Goal: Task Accomplishment & Management: Manage account settings

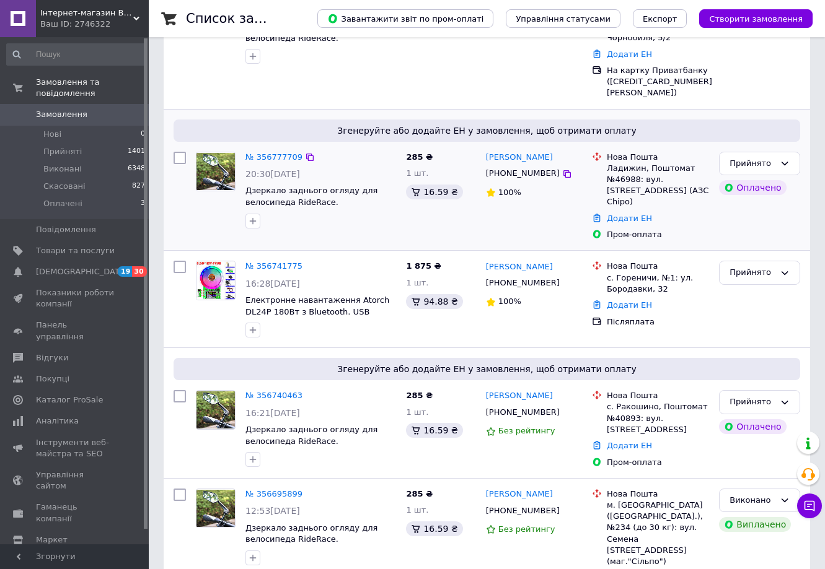
scroll to position [186, 0]
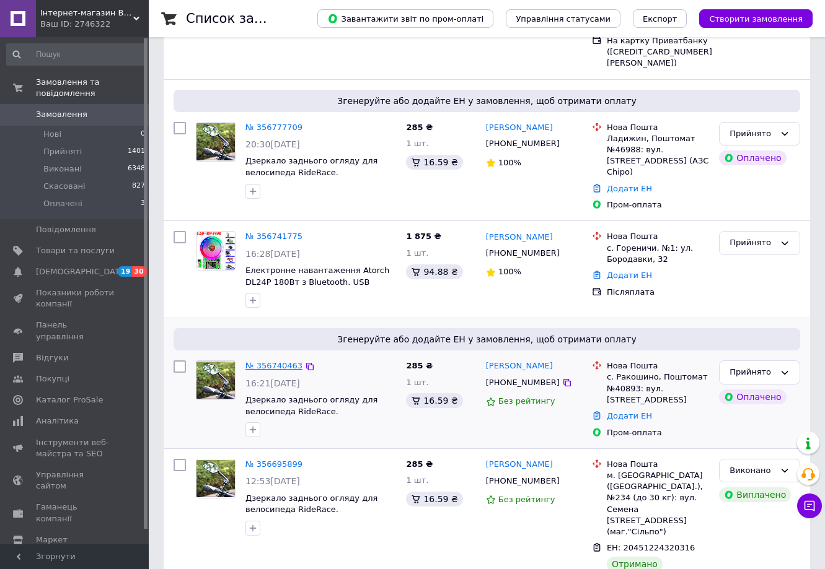
click at [277, 361] on link "№ 356740463" at bounding box center [273, 365] width 57 height 9
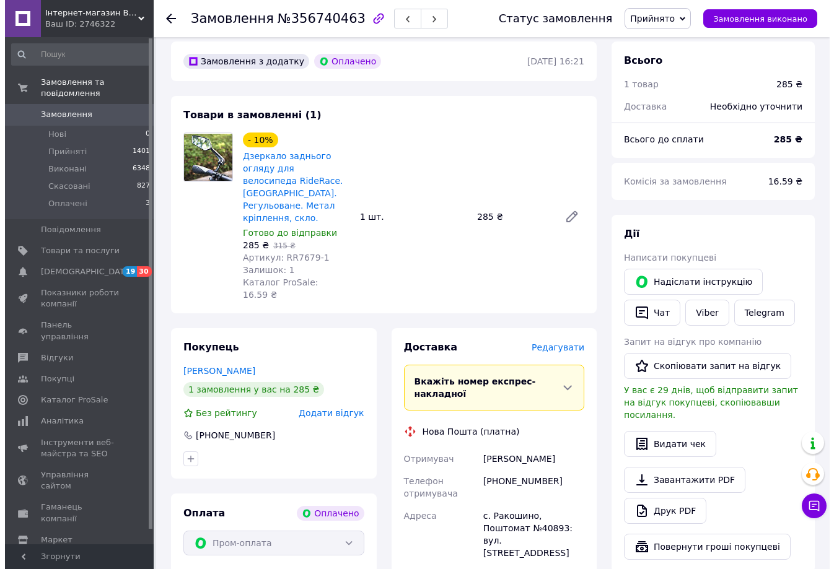
scroll to position [124, 0]
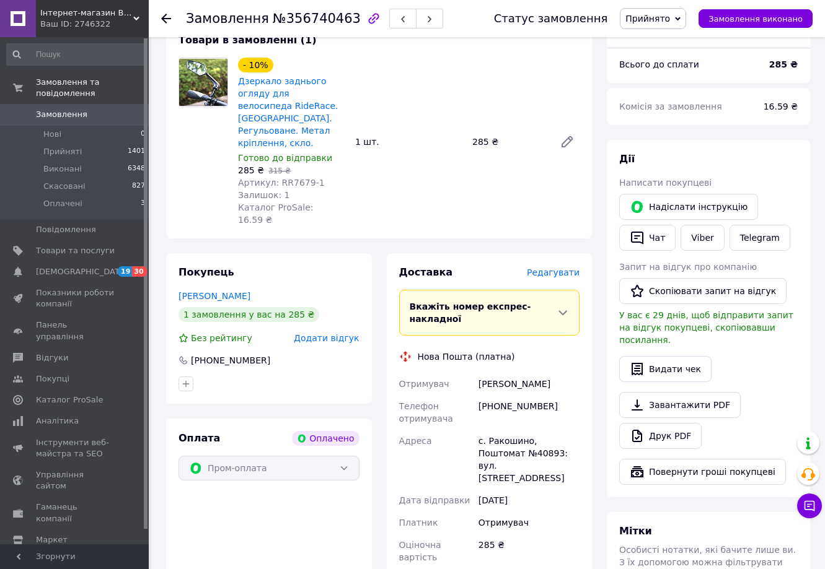
click at [544, 268] on span "Редагувати" at bounding box center [553, 273] width 53 height 10
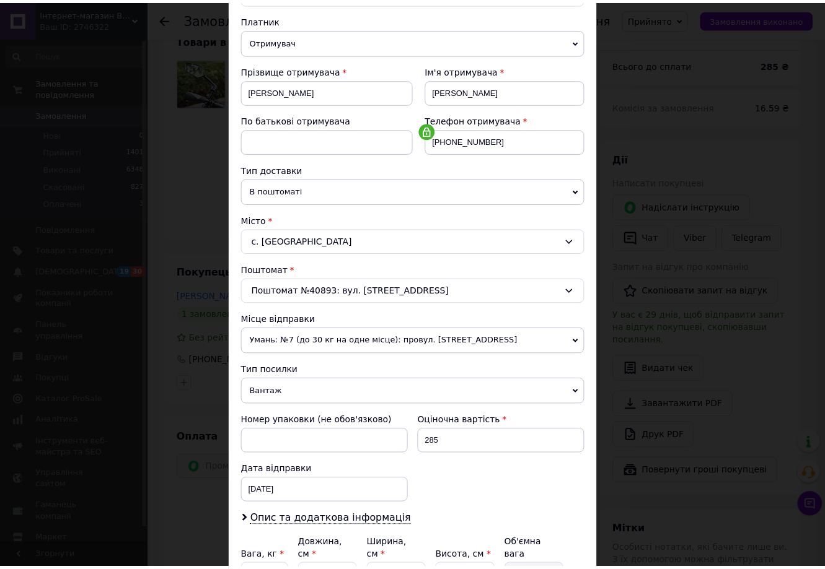
scroll to position [0, 0]
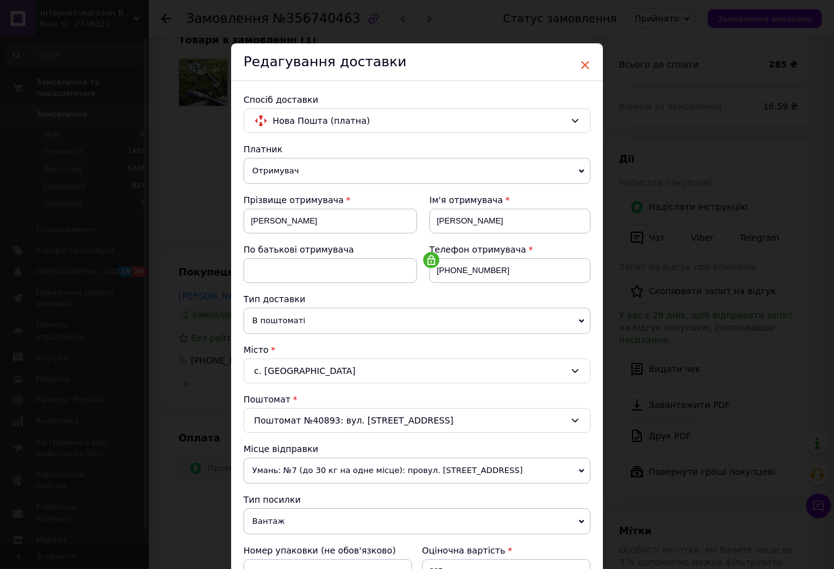
click at [579, 66] on span "×" at bounding box center [584, 65] width 11 height 21
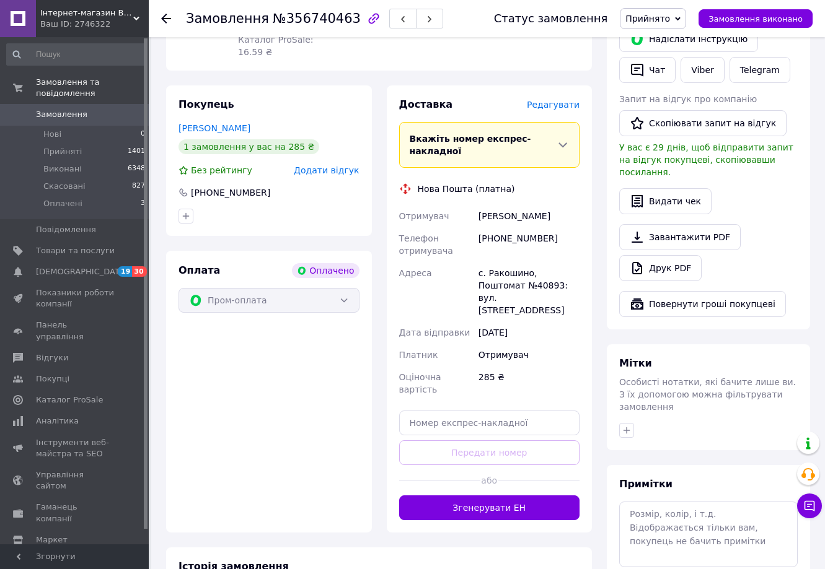
scroll to position [310, 0]
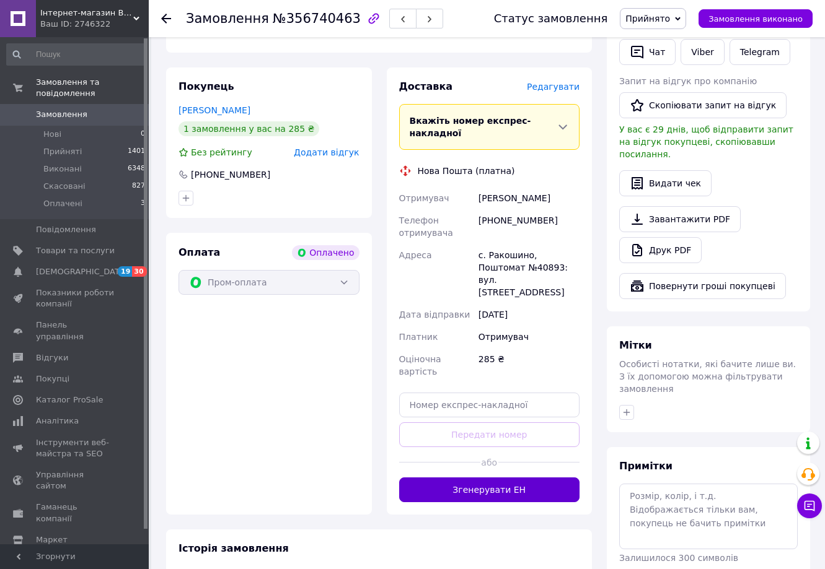
click at [504, 478] on button "Згенерувати ЕН" at bounding box center [489, 490] width 181 height 25
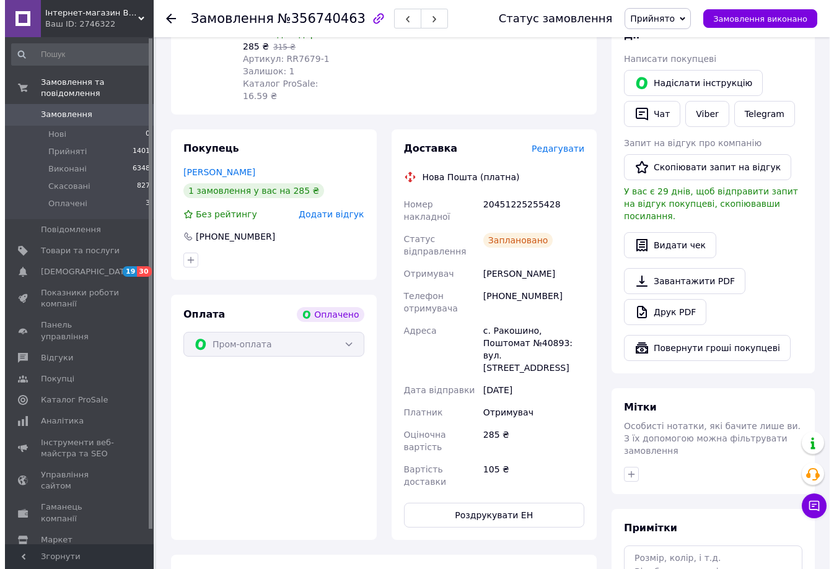
scroll to position [0, 0]
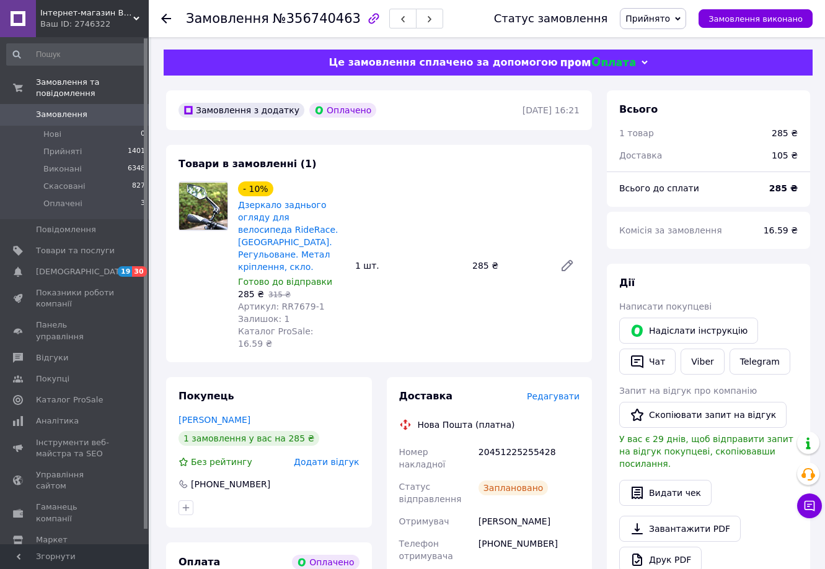
click at [71, 109] on span "Замовлення" at bounding box center [61, 114] width 51 height 11
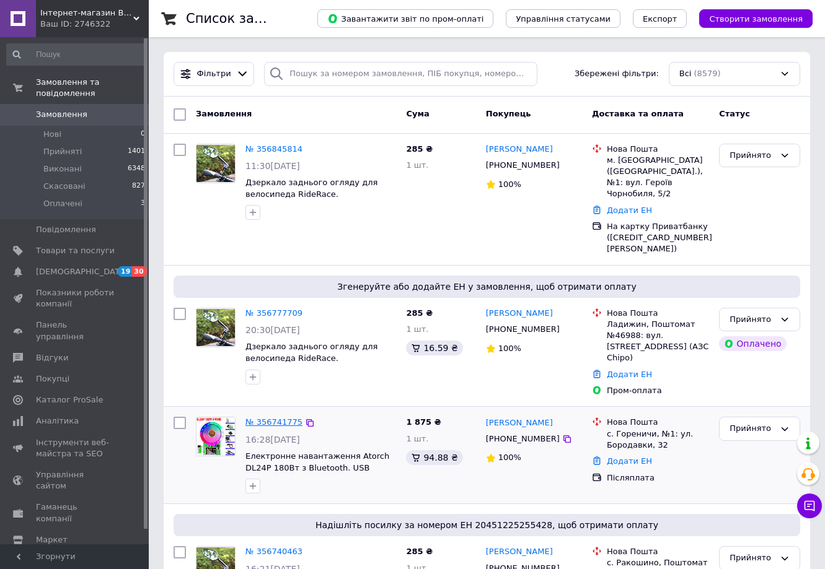
click at [269, 418] on link "№ 356741775" at bounding box center [273, 422] width 57 height 9
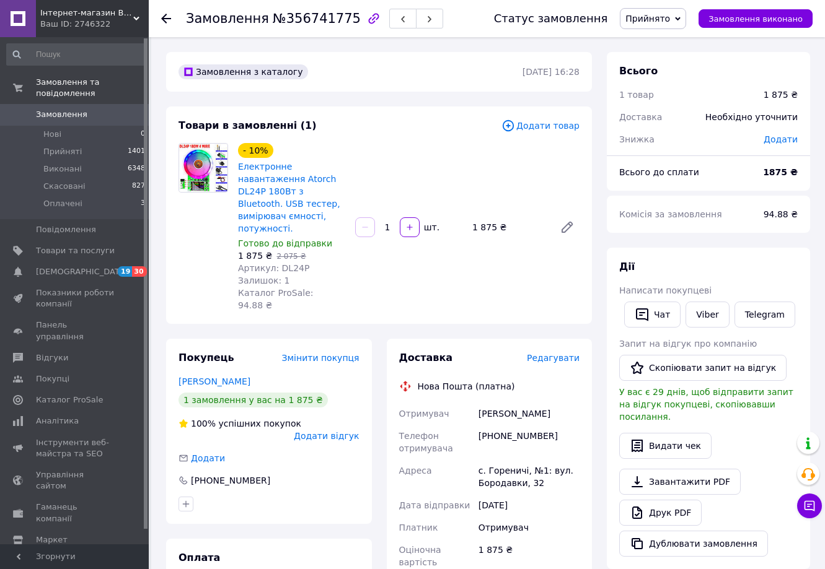
click at [540, 353] on span "Редагувати" at bounding box center [553, 358] width 53 height 10
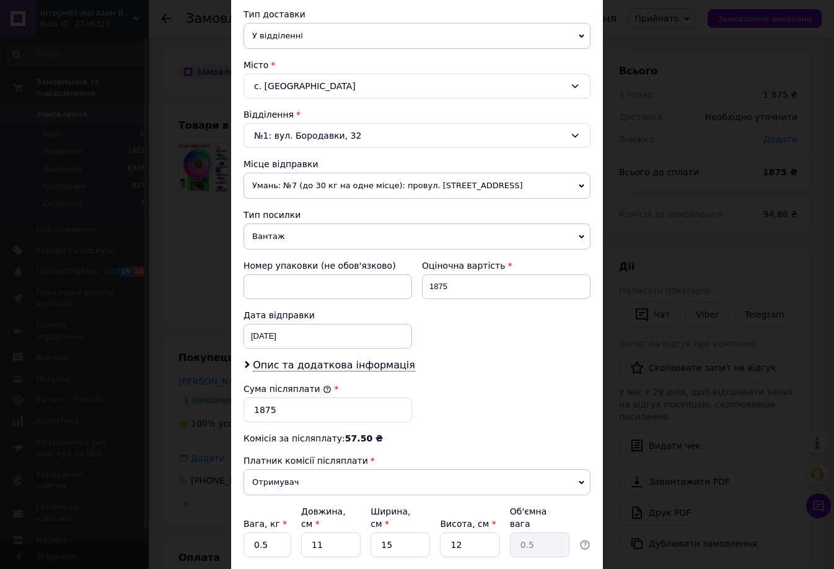
scroll to position [310, 0]
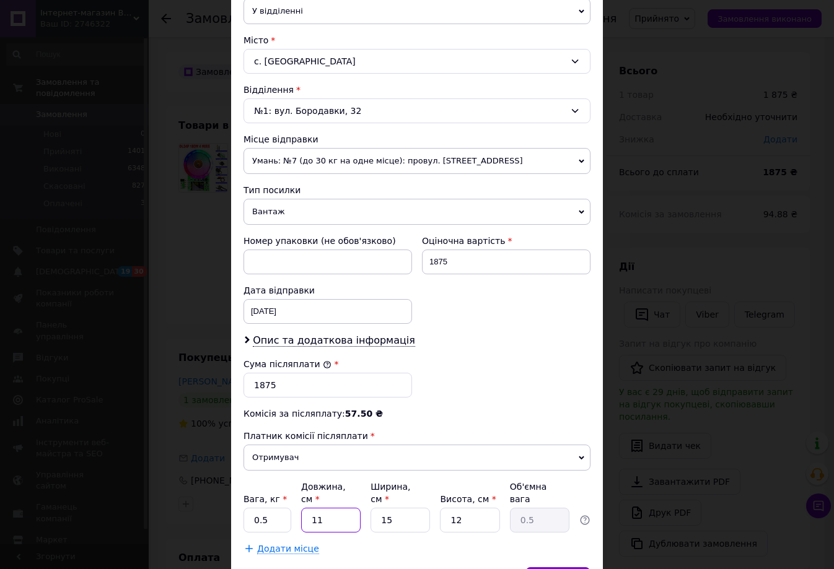
click at [320, 508] on input "11" at bounding box center [330, 520] width 59 height 25
type input "14"
type input "0.63"
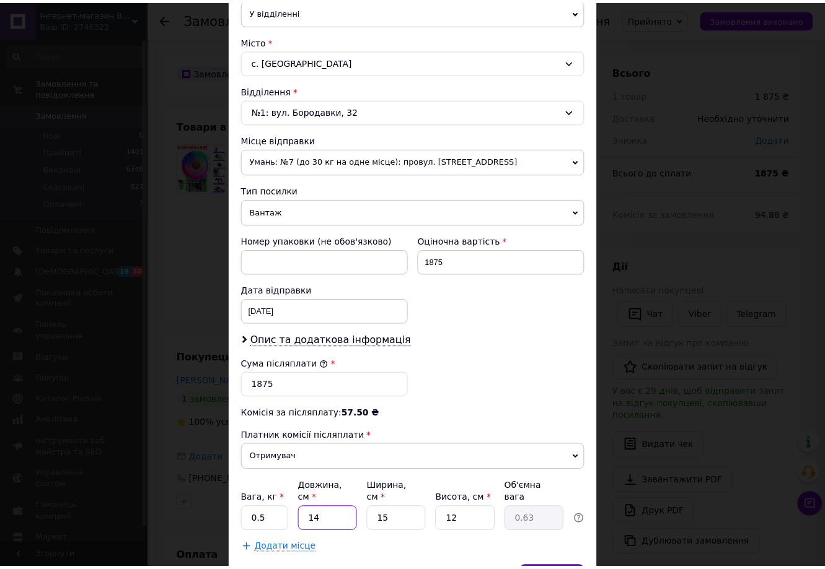
scroll to position [376, 0]
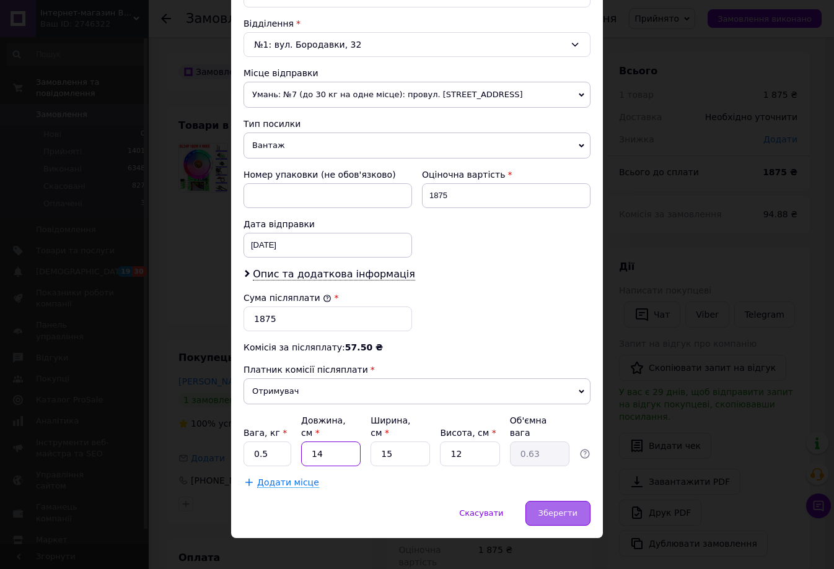
type input "14"
click at [569, 509] on span "Зберегти" at bounding box center [557, 513] width 39 height 9
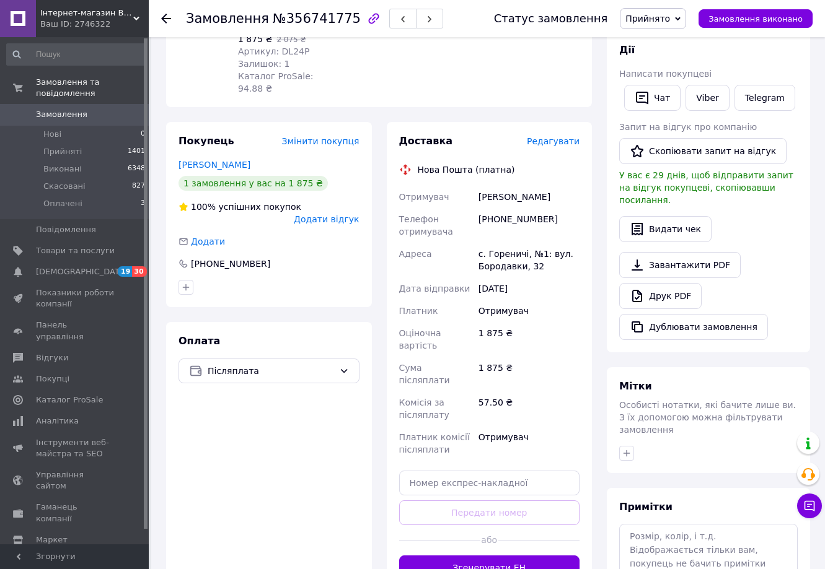
scroll to position [248, 0]
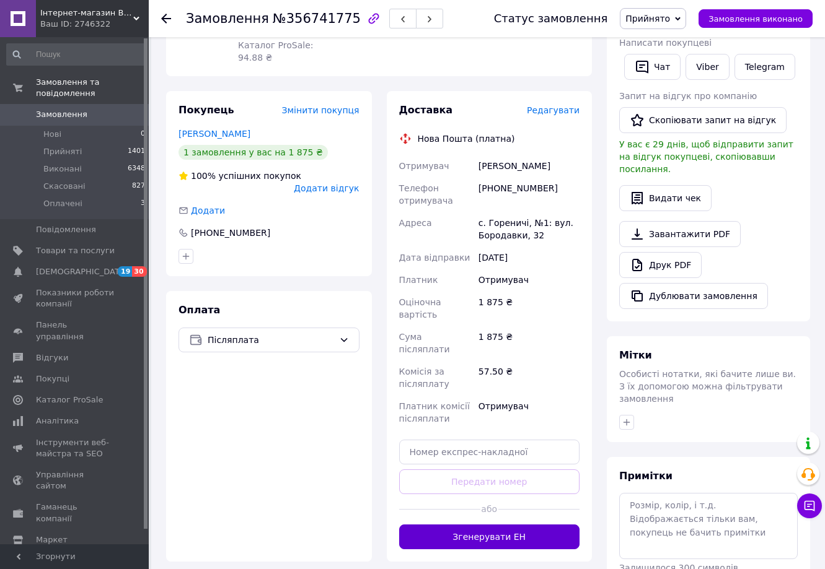
click at [502, 525] on button "Згенерувати ЕН" at bounding box center [489, 537] width 181 height 25
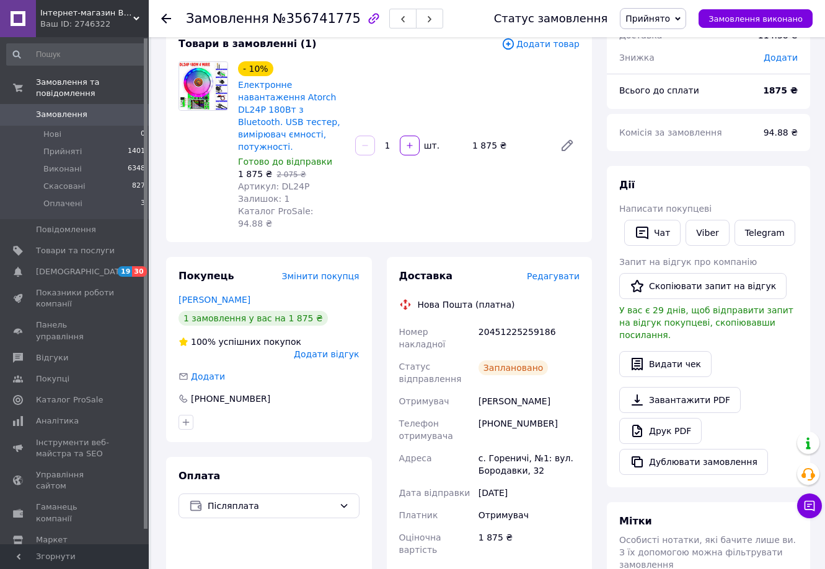
scroll to position [0, 0]
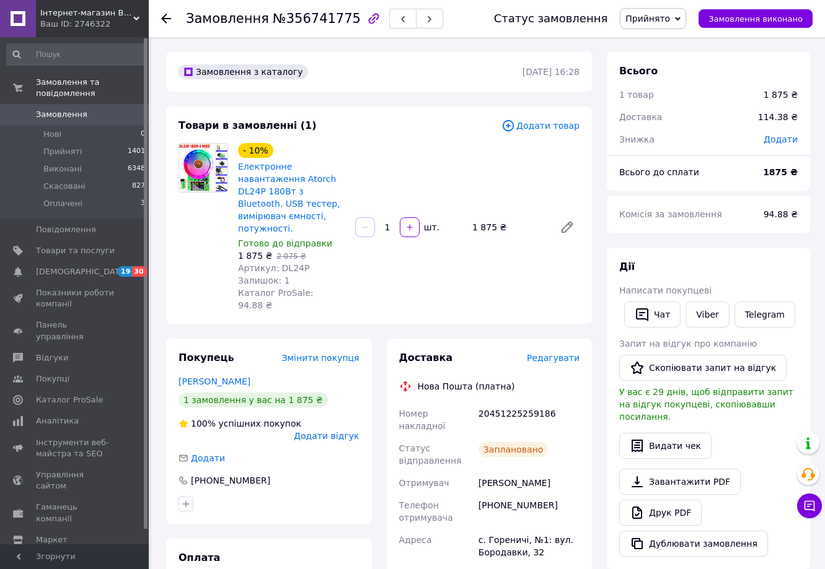
click at [79, 109] on span "Замовлення" at bounding box center [61, 114] width 51 height 11
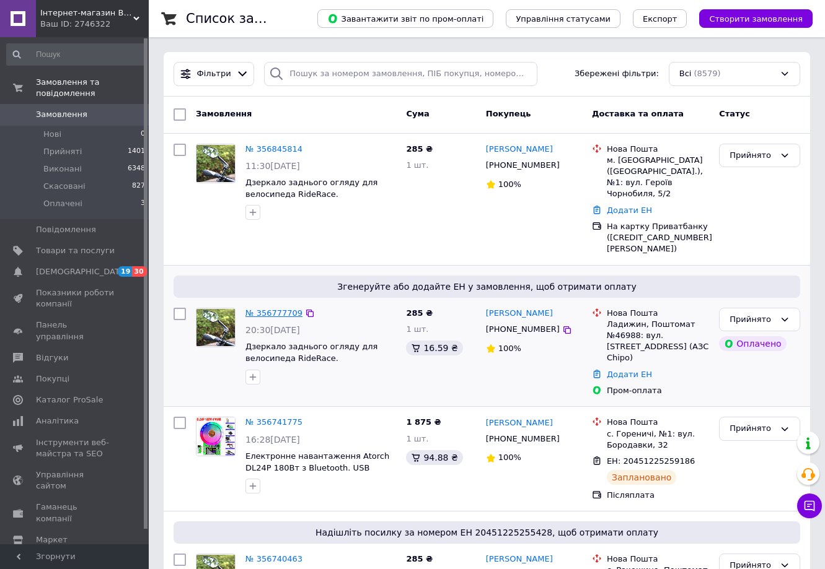
click at [285, 309] on link "№ 356777709" at bounding box center [273, 313] width 57 height 9
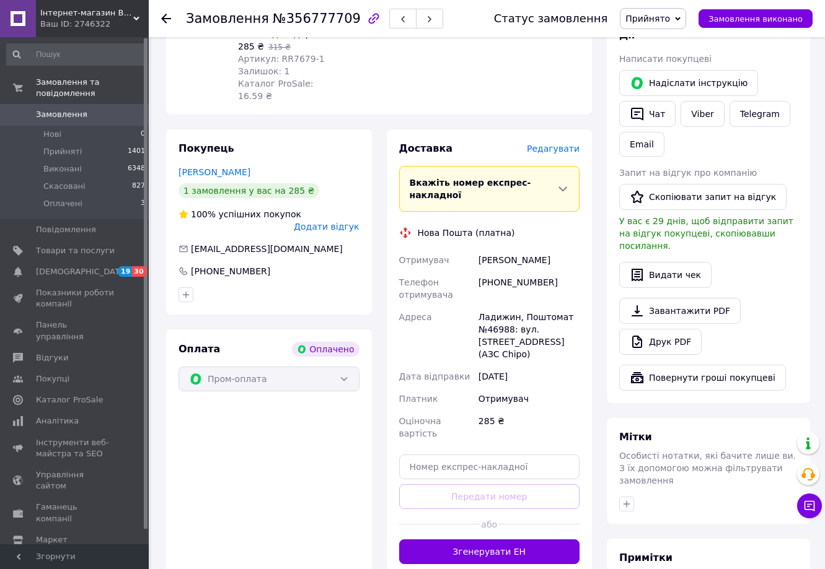
scroll to position [310, 0]
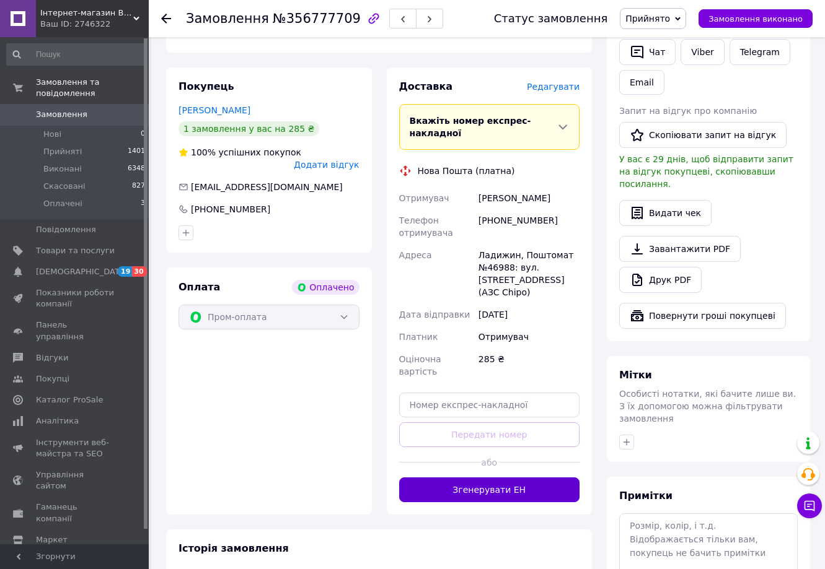
click at [558, 478] on button "Згенерувати ЕН" at bounding box center [489, 490] width 181 height 25
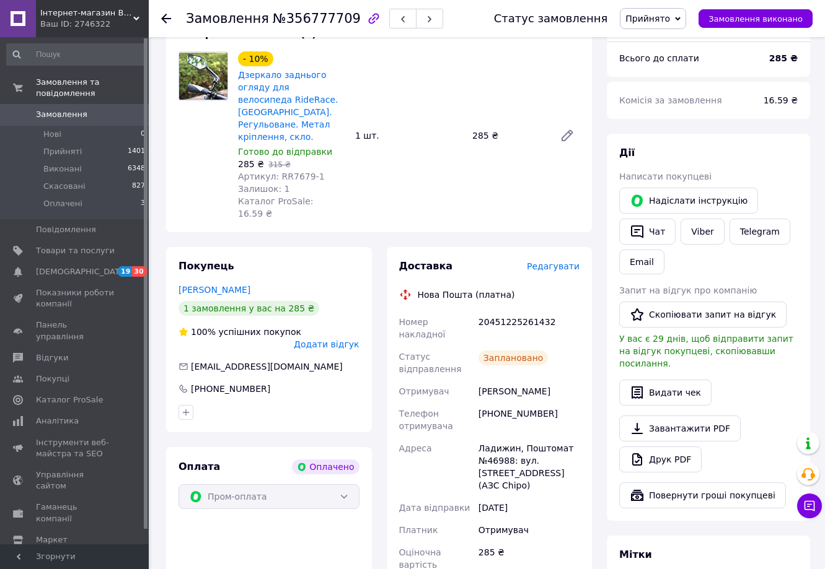
scroll to position [0, 0]
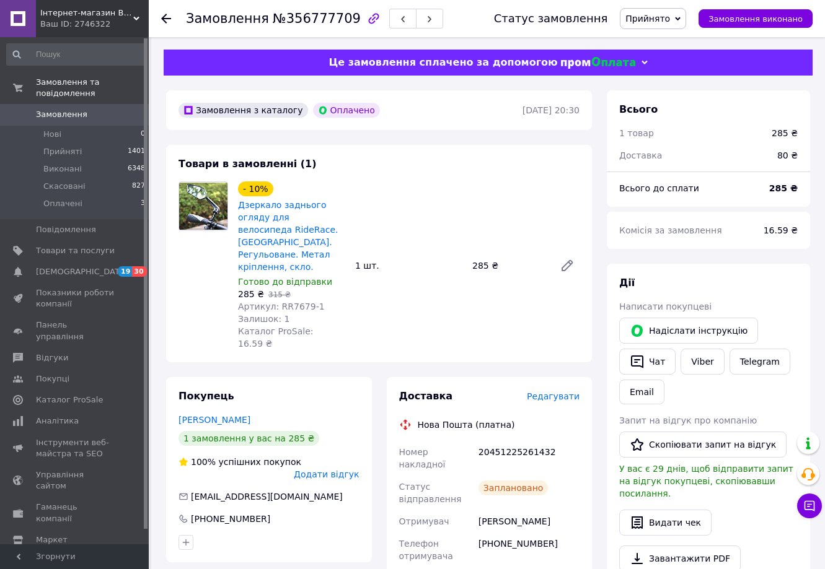
click at [70, 109] on span "Замовлення" at bounding box center [61, 114] width 51 height 11
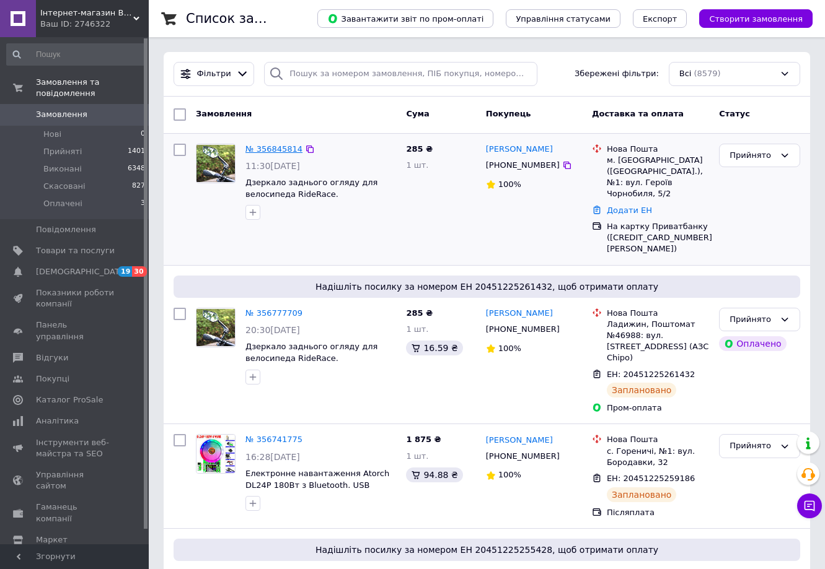
click at [278, 149] on link "№ 356845814" at bounding box center [273, 148] width 57 height 9
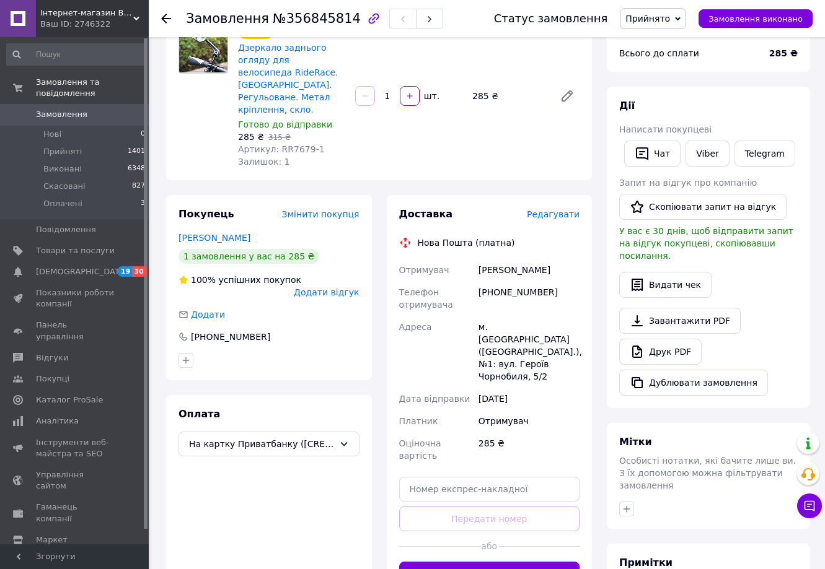
scroll to position [124, 0]
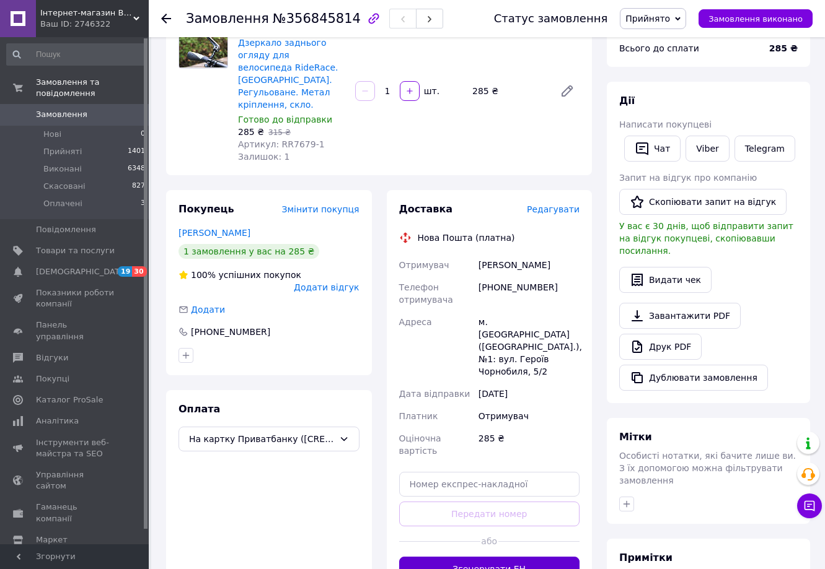
click at [541, 557] on button "Згенерувати ЕН" at bounding box center [489, 569] width 181 height 25
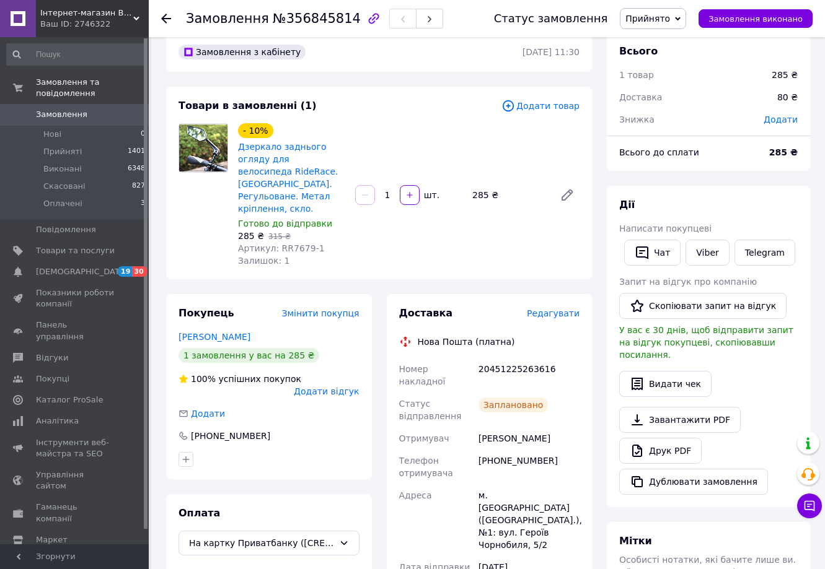
scroll to position [0, 0]
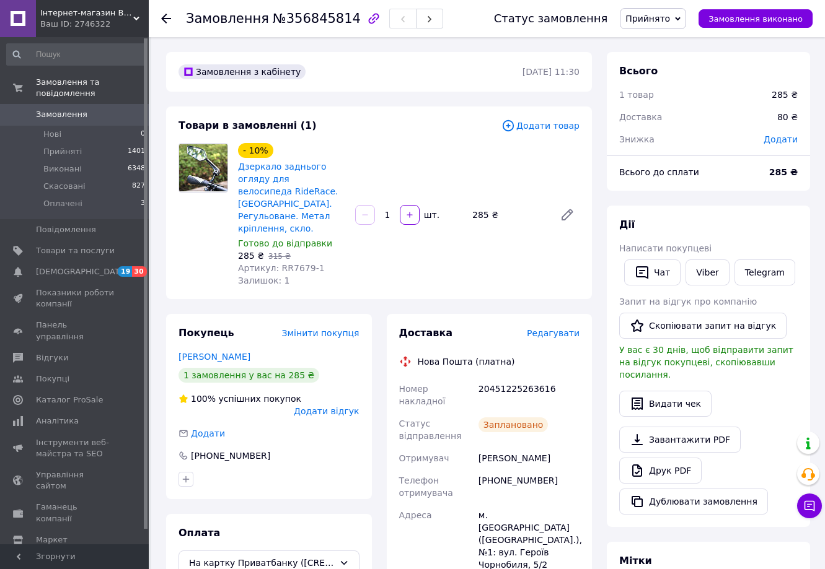
click at [75, 109] on span "Замовлення" at bounding box center [61, 114] width 51 height 11
